Goal: Navigation & Orientation: Understand site structure

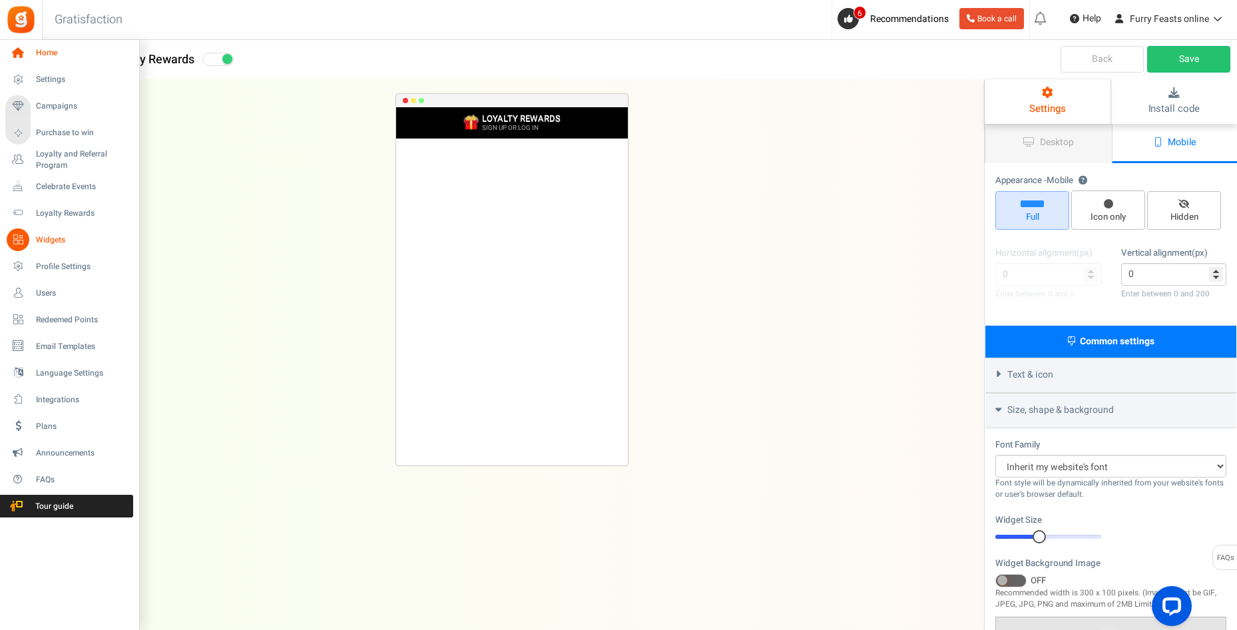
click at [21, 50] on icon at bounding box center [18, 53] width 23 height 23
click at [55, 109] on span "Campaigns" at bounding box center [82, 106] width 93 height 11
click at [44, 294] on span "Users" at bounding box center [82, 293] width 93 height 11
click at [47, 291] on span "Users" at bounding box center [82, 293] width 93 height 11
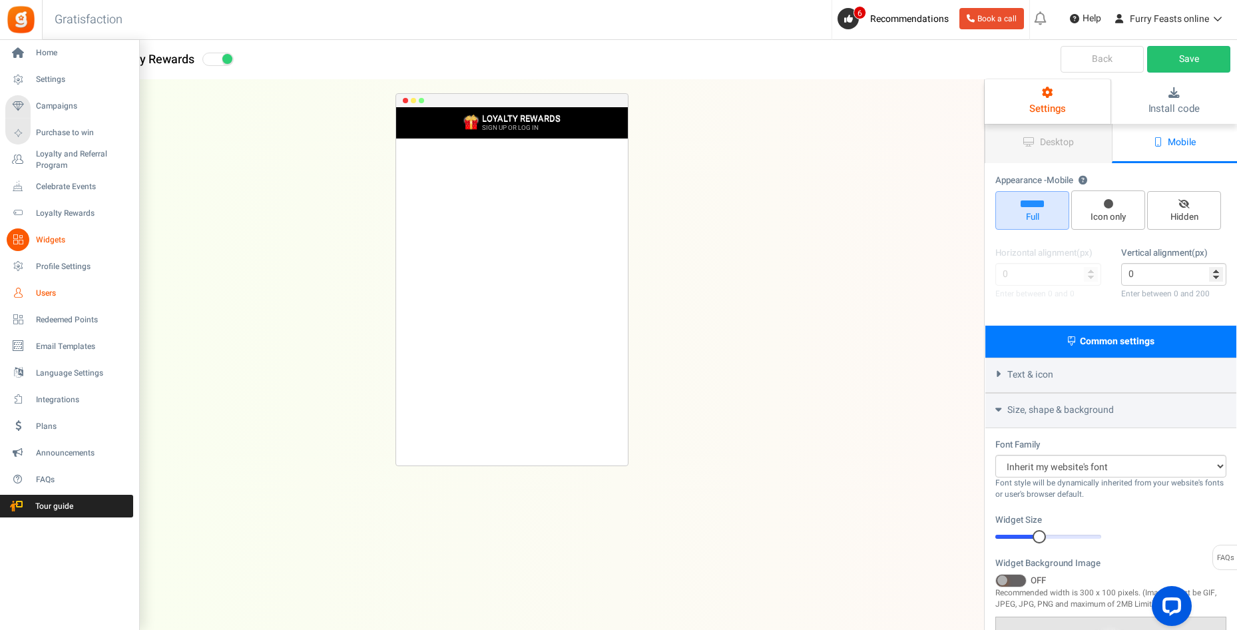
click at [47, 291] on span "Users" at bounding box center [82, 293] width 93 height 11
click at [47, 290] on span "Users" at bounding box center [82, 293] width 93 height 11
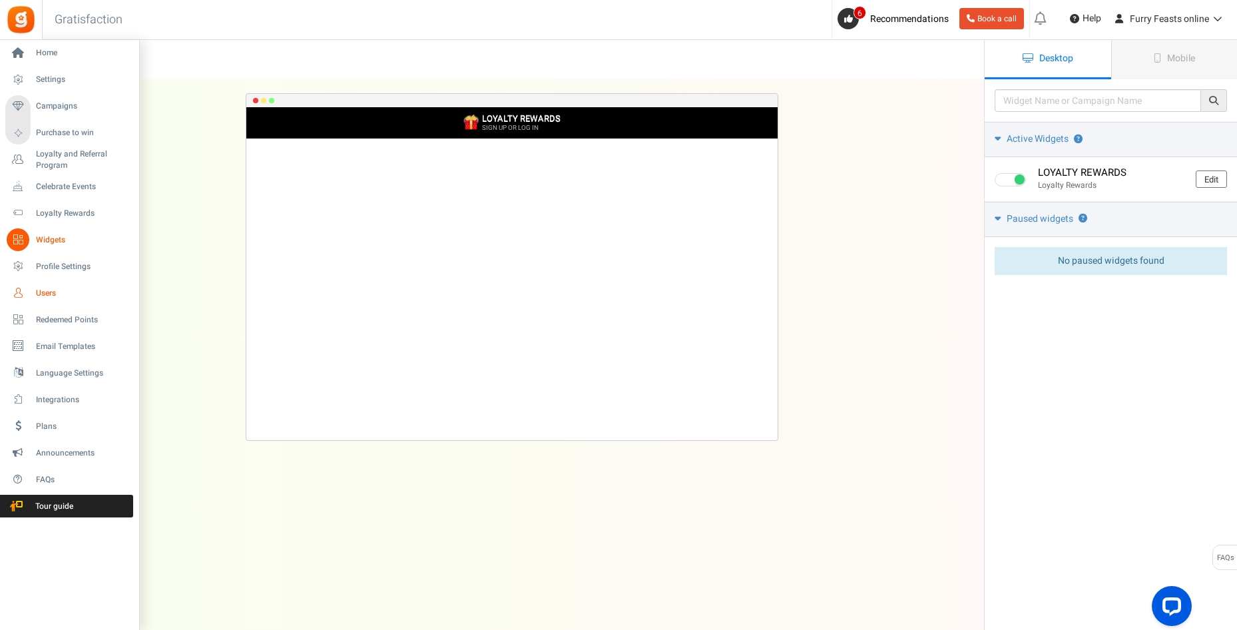
click at [49, 294] on span "Users" at bounding box center [82, 293] width 93 height 11
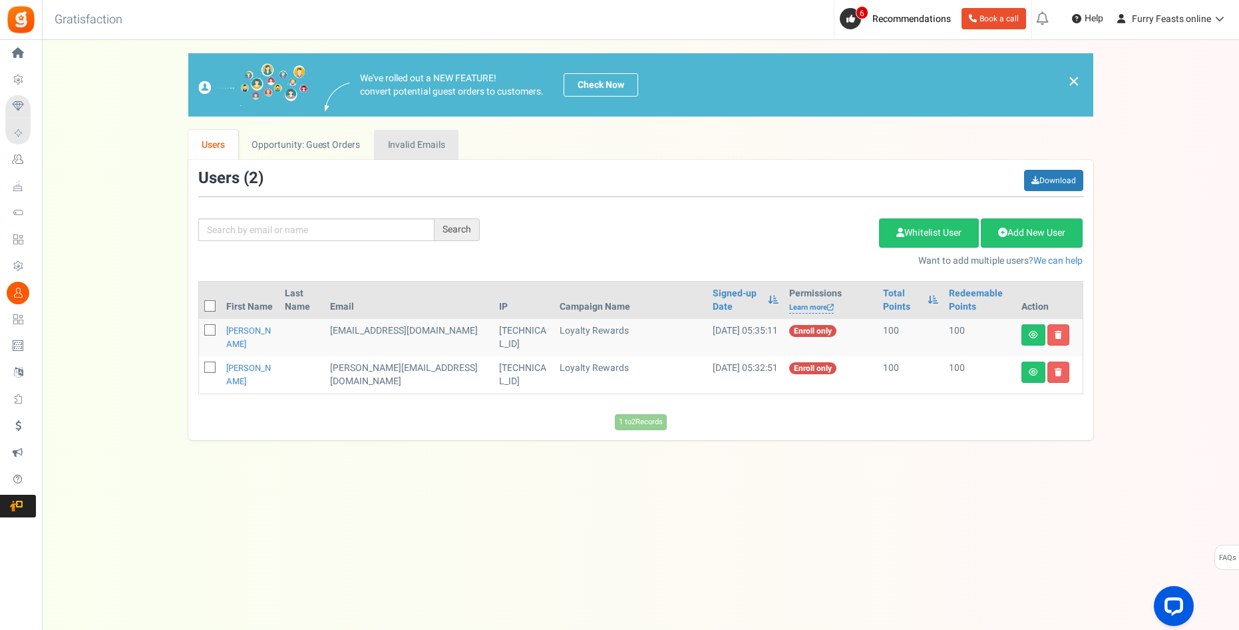
click at [398, 144] on link "Invalid Emails" at bounding box center [416, 145] width 85 height 30
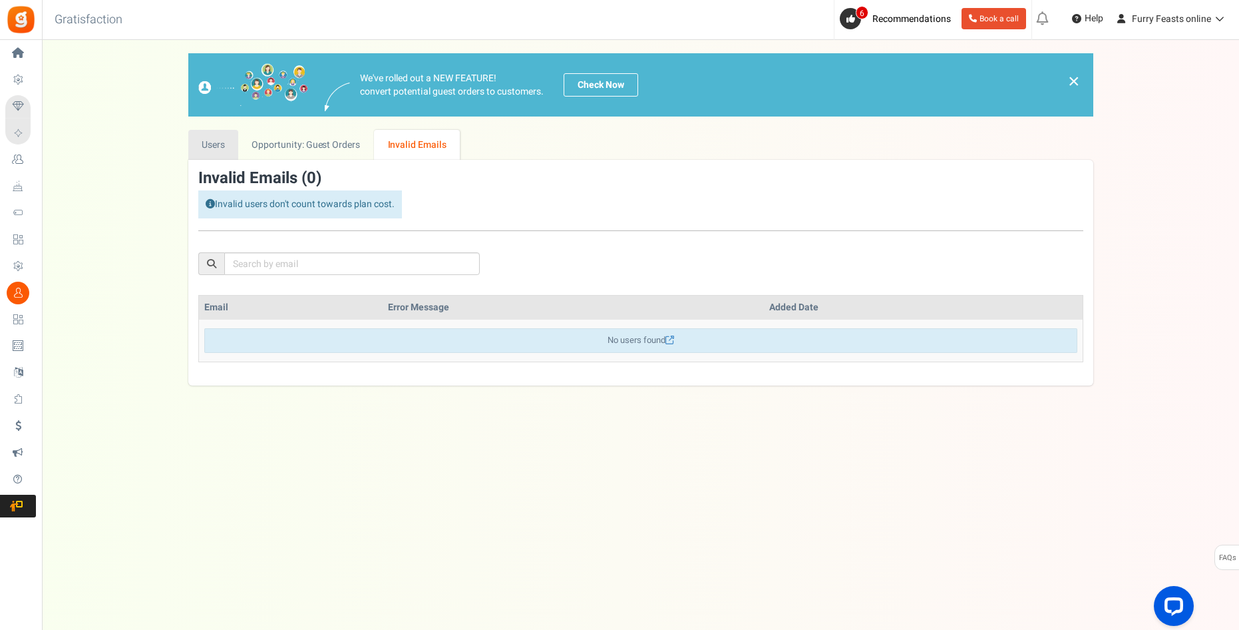
click at [219, 148] on link "Users" at bounding box center [213, 145] width 51 height 30
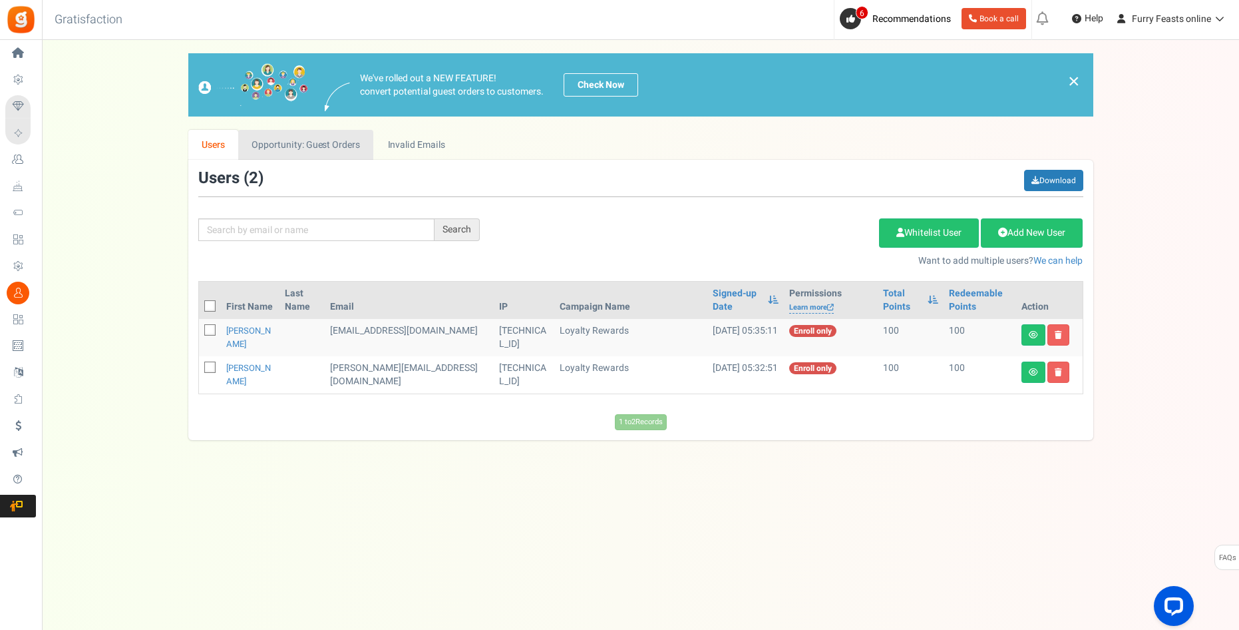
click at [335, 149] on link "Opportunity: Guest Orders" at bounding box center [305, 145] width 135 height 30
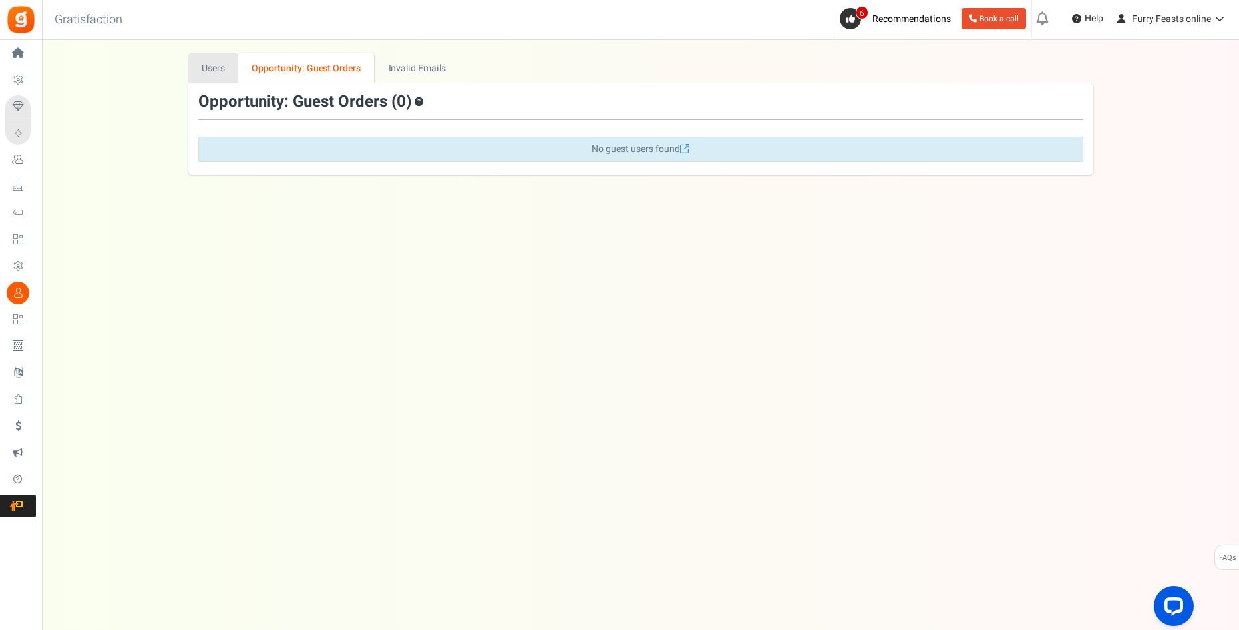
click at [207, 73] on link "Users" at bounding box center [213, 68] width 51 height 30
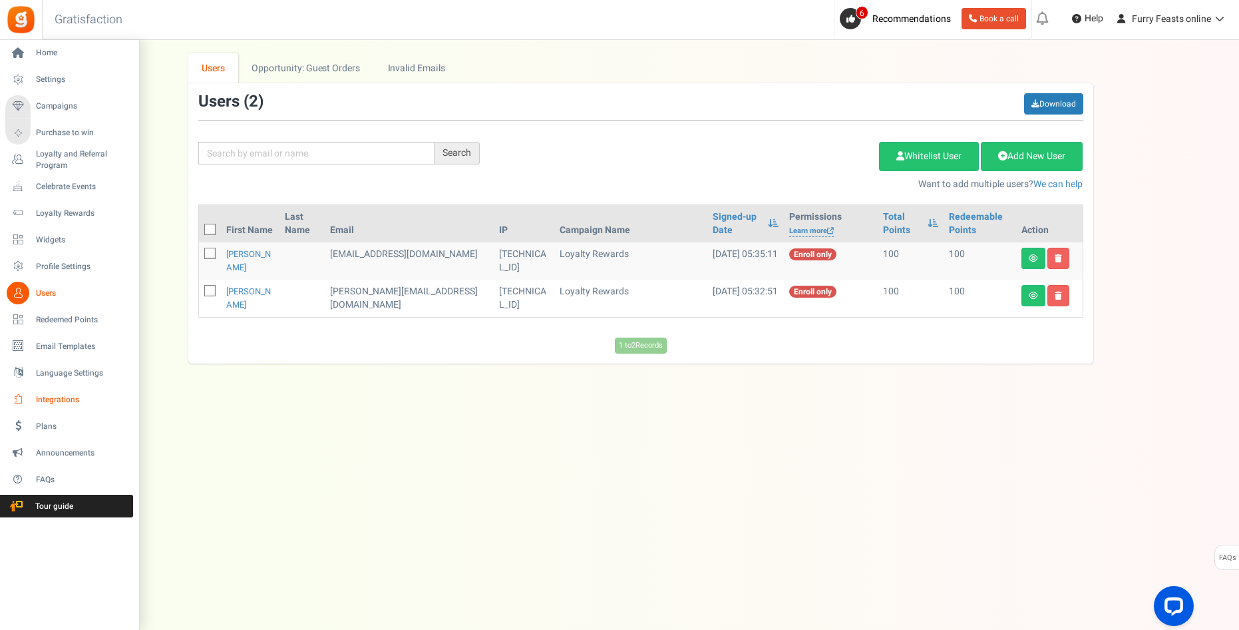
click at [57, 401] on span "Integrations" at bounding box center [82, 399] width 93 height 11
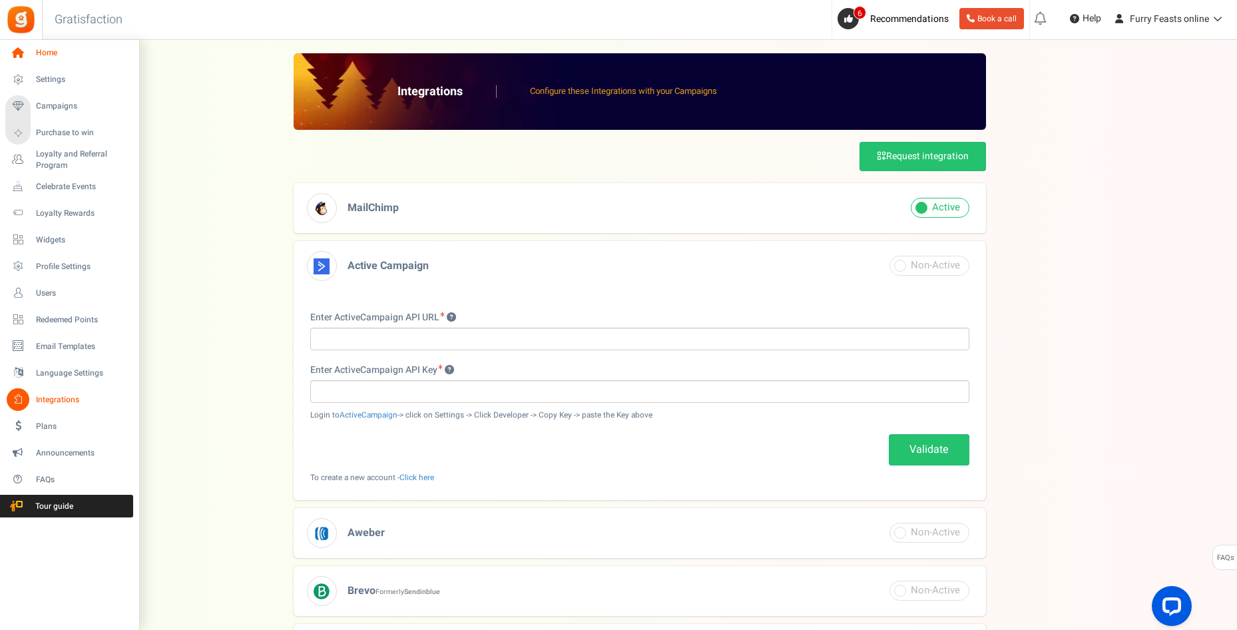
click at [47, 51] on span "Home" at bounding box center [82, 52] width 93 height 11
